Goal: Use online tool/utility: Utilize a website feature to perform a specific function

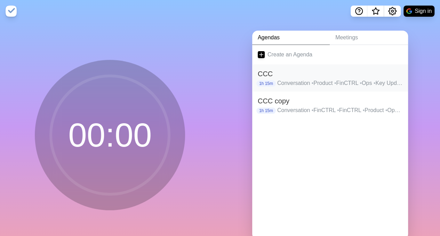
click at [286, 83] on p "Conversation • Product • FinCTRL • Ops • Key Updates • Anything Else" at bounding box center [339, 83] width 125 height 8
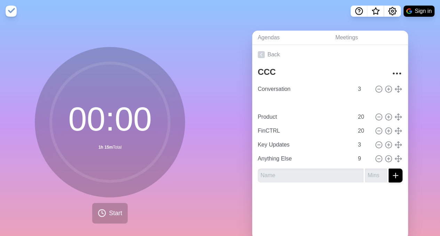
type input "Ops"
type input "Product"
type input "FinCTRL"
type input "Product"
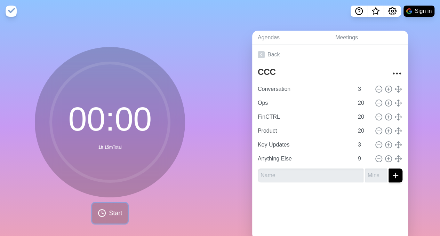
click at [111, 210] on span "Start" at bounding box center [115, 213] width 13 height 9
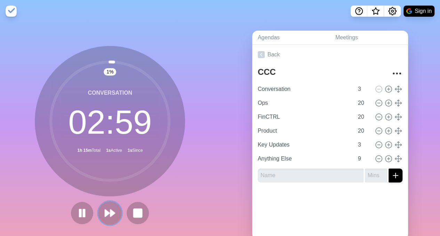
click at [111, 212] on polygon at bounding box center [113, 213] width 5 height 7
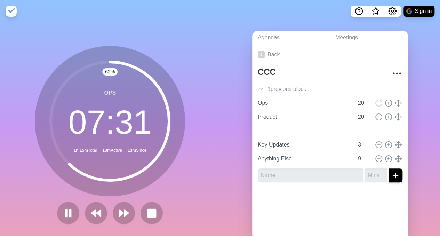
type input "FinCTRL"
type input "Product"
